Goal: Information Seeking & Learning: Learn about a topic

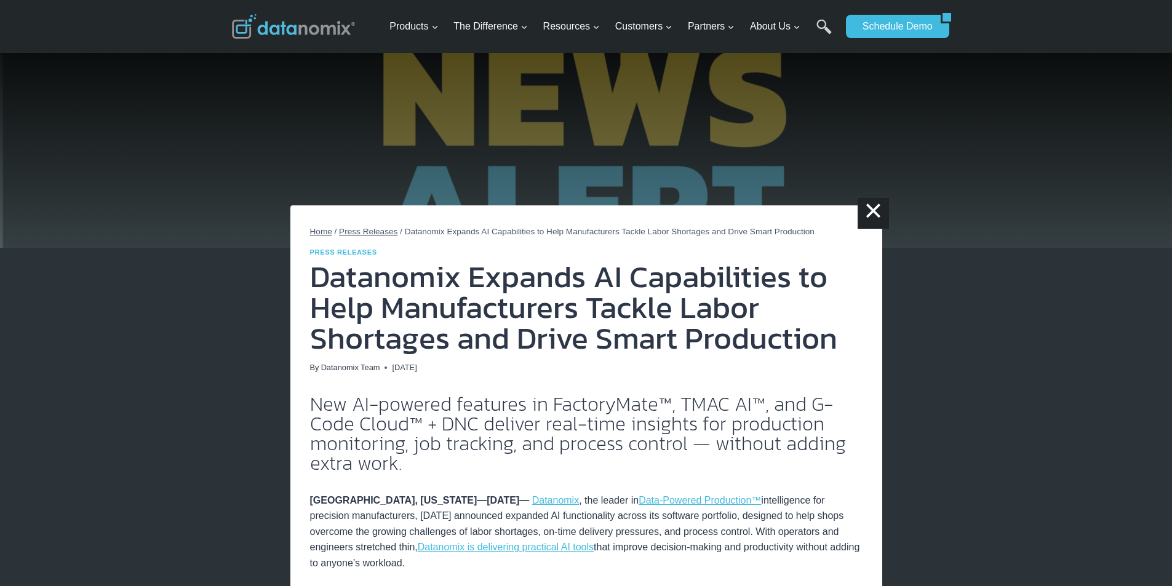
click at [335, 365] on link "Datanomix Team" at bounding box center [350, 367] width 59 height 9
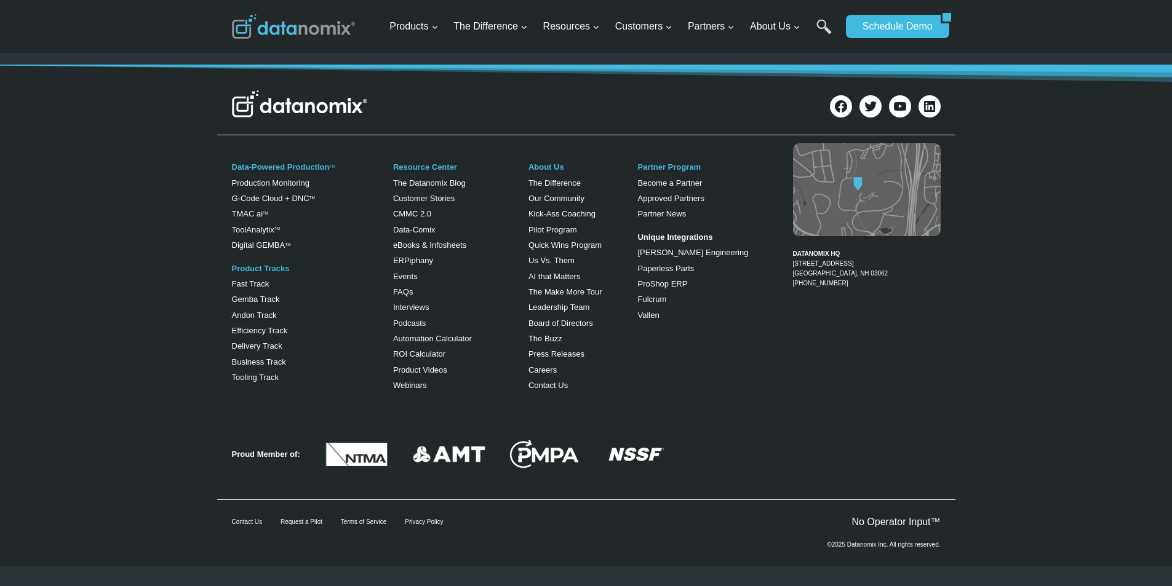
scroll to position [1833, 0]
